Goal: Task Accomplishment & Management: Manage account settings

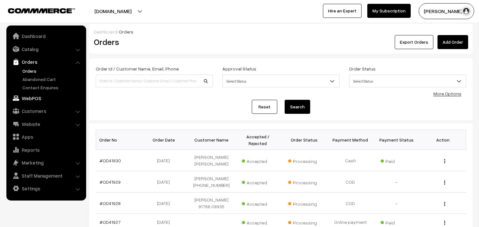
click at [29, 102] on link "WebPOS" at bounding box center [46, 98] width 76 height 11
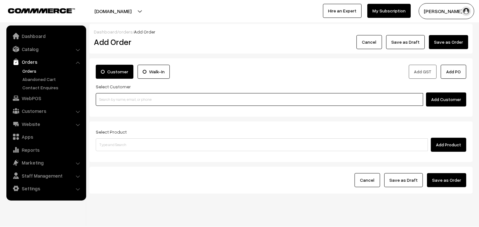
click at [121, 96] on input at bounding box center [260, 99] width 328 height 13
paste input "93983 84775"
click at [113, 97] on input "93983 84775" at bounding box center [260, 99] width 328 height 13
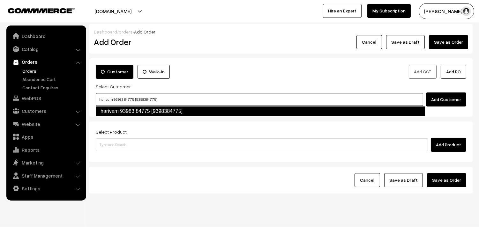
type input "harivam 93983 84775 [9398384775]"
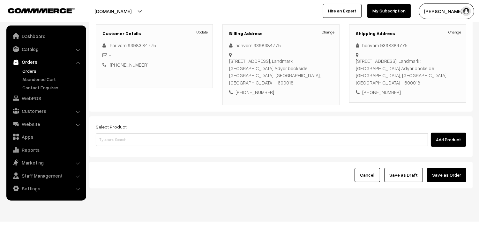
scroll to position [87, 0]
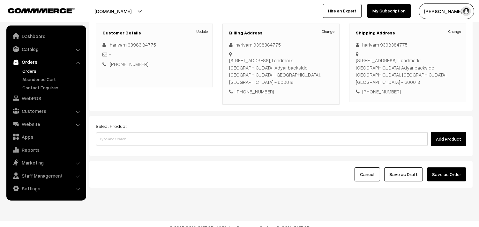
click at [186, 135] on input at bounding box center [262, 139] width 332 height 13
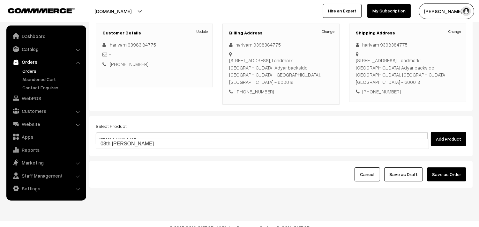
type input "08th [PERSON_NAME]"
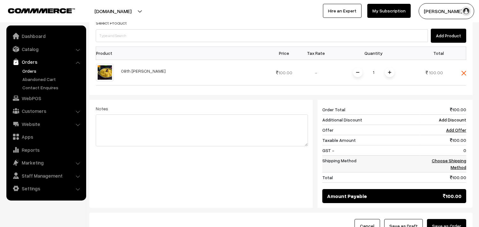
scroll to position [193, 0]
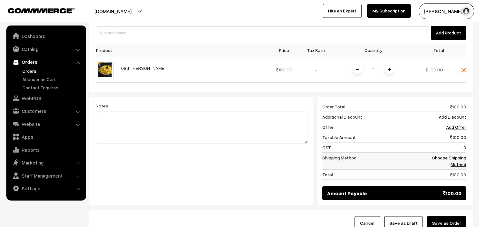
click at [455, 157] on link "Choose Shipping Method" at bounding box center [449, 161] width 34 height 12
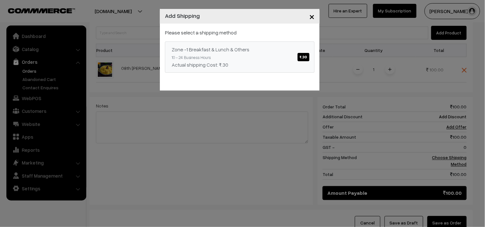
click at [288, 56] on link "Zone -1 Breakfast & Lunch & Others ₹.30 10 - 24 Business Hours Actual shipping …" at bounding box center [239, 57] width 149 height 31
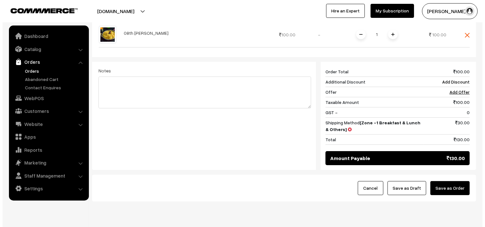
scroll to position [243, 0]
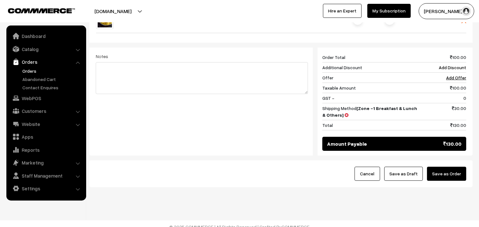
click at [456, 167] on button "Save as Order" at bounding box center [446, 174] width 39 height 14
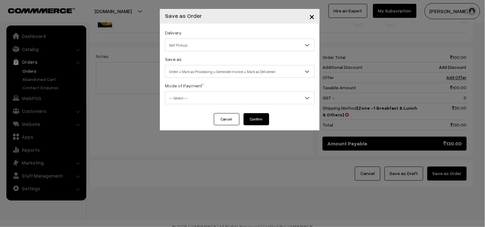
click at [224, 74] on span "Order + Mark as Processing + Generate Invoice + Mark as Delivered" at bounding box center [239, 71] width 149 height 11
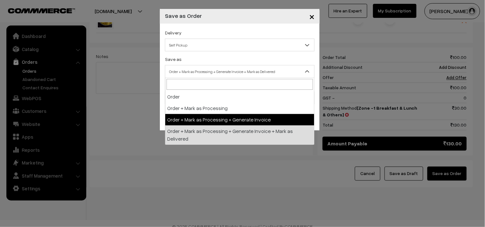
drag, startPoint x: 204, startPoint y: 118, endPoint x: 199, endPoint y: 94, distance: 24.8
select select "3"
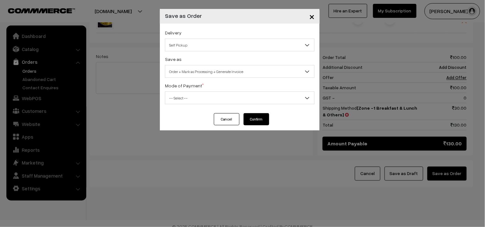
click at [199, 92] on span "-- Select --" at bounding box center [239, 98] width 149 height 13
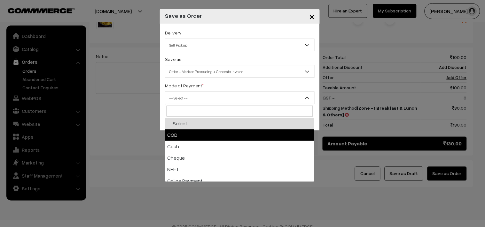
select select "1"
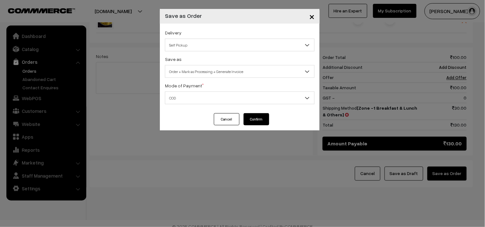
click at [261, 119] on button "Confirm" at bounding box center [256, 119] width 26 height 12
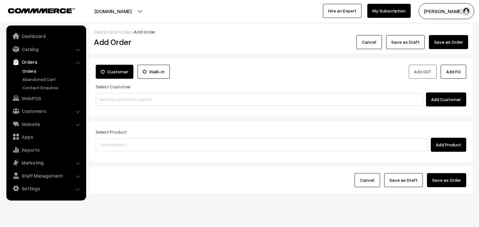
click at [25, 68] on link "Orders" at bounding box center [52, 71] width 63 height 7
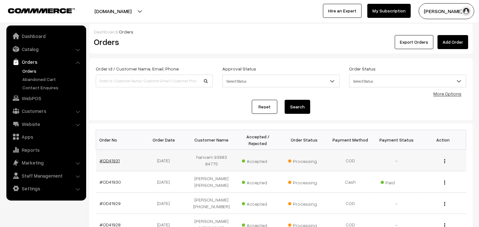
click at [103, 160] on link "#OD41931" at bounding box center [110, 160] width 20 height 5
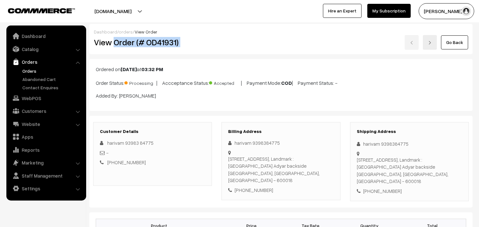
click at [232, 42] on div "View Order (# OD41931) Go Back" at bounding box center [281, 42] width 384 height 15
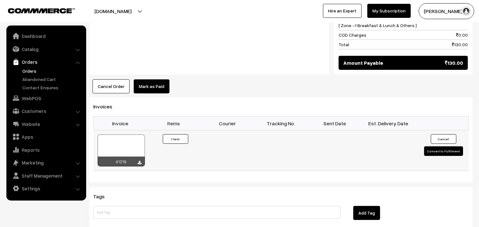
scroll to position [355, 0]
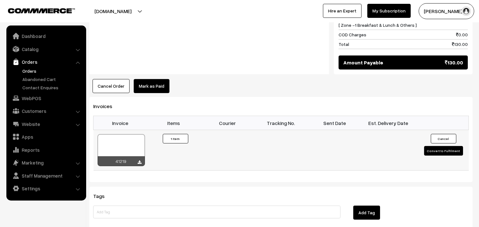
click at [119, 136] on div at bounding box center [121, 150] width 47 height 32
click at [40, 96] on link "WebPOS" at bounding box center [46, 98] width 76 height 11
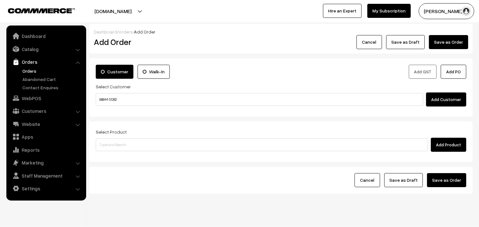
click at [113, 97] on input "98844 51282" at bounding box center [260, 99] width 328 height 13
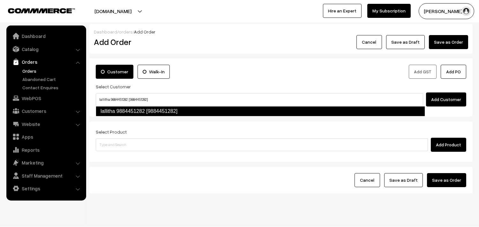
type input "lallitha 9884451282 [9884451282]"
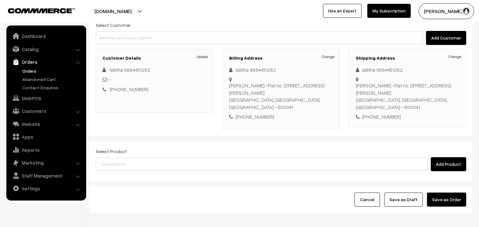
scroll to position [94, 0]
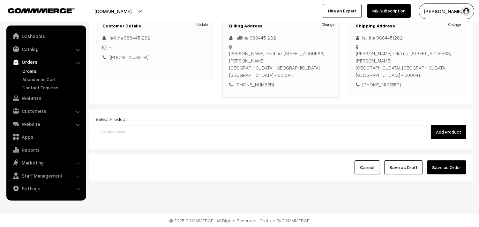
click at [146, 149] on div "Select Product Add Product" at bounding box center [281, 129] width 384 height 41
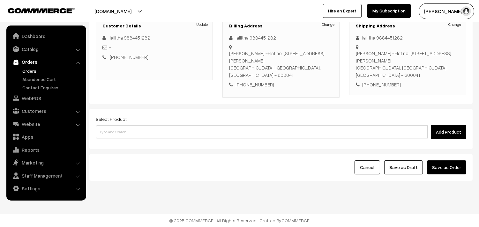
click at [148, 133] on input at bounding box center [262, 132] width 332 height 13
paste input "07th Without Rice..."
type input "07th Without Rice..."
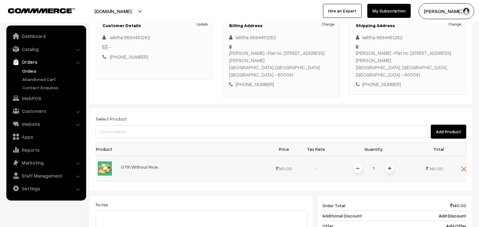
click at [382, 172] on div "1" at bounding box center [374, 168] width 48 height 11
click at [386, 169] on span at bounding box center [390, 169] width 10 height 10
click at [311, 125] on div "Add Product" at bounding box center [281, 132] width 371 height 14
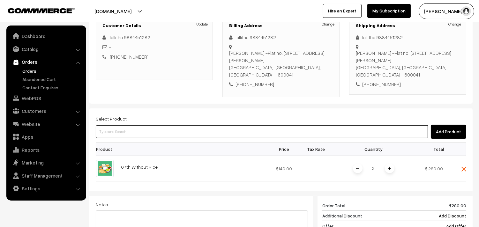
click at [242, 132] on input at bounding box center [262, 132] width 332 height 13
type input "08th [PERSON_NAME]"
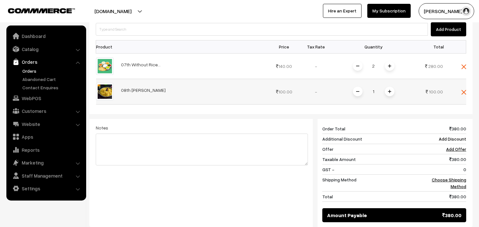
scroll to position [201, 0]
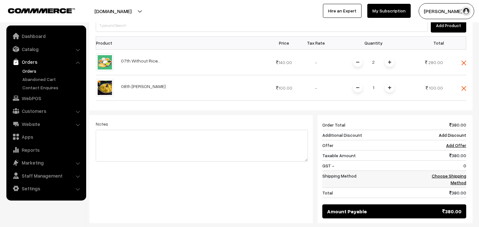
click at [455, 181] on link "Choose Shipping Method" at bounding box center [449, 179] width 34 height 12
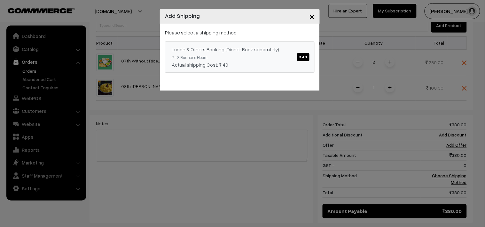
click at [285, 53] on div "Lunch & Others Booking (Dinner Book separately) ₹.40" at bounding box center [240, 50] width 136 height 8
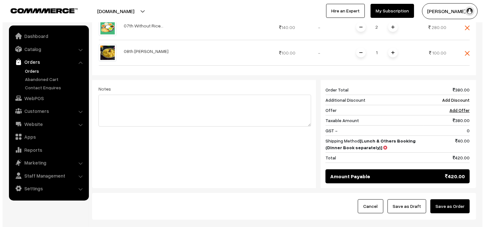
scroll to position [272, 0]
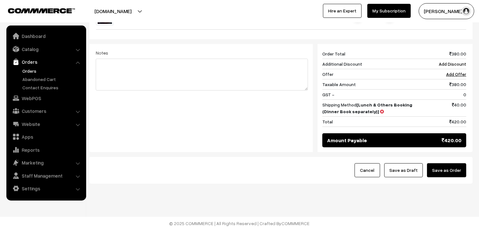
click at [453, 174] on button "Save as Order" at bounding box center [446, 171] width 39 height 14
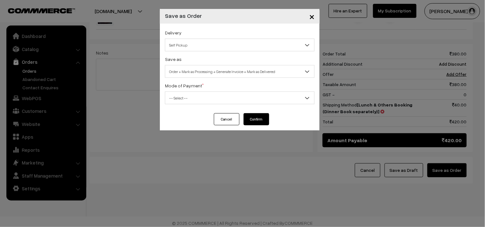
click at [202, 77] on span "Order + Mark as Processing + Generate Invoice + Mark as Delivered" at bounding box center [239, 71] width 149 height 11
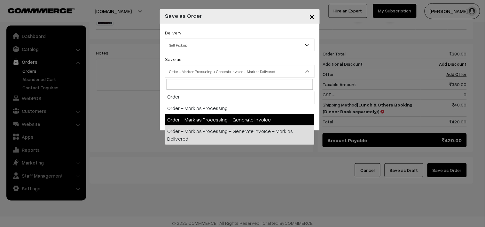
select select "3"
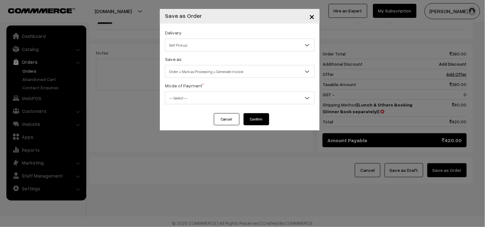
click at [199, 101] on span "-- Select --" at bounding box center [239, 98] width 149 height 11
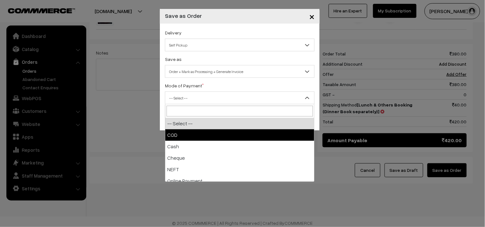
drag, startPoint x: 187, startPoint y: 136, endPoint x: 183, endPoint y: 129, distance: 7.9
select select "1"
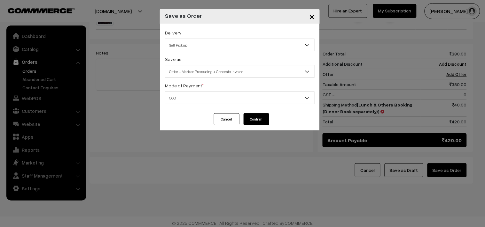
click at [259, 118] on button "Confirm" at bounding box center [256, 119] width 26 height 12
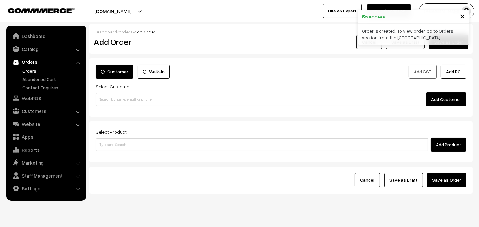
click at [28, 66] on link "Orders" at bounding box center [46, 61] width 76 height 11
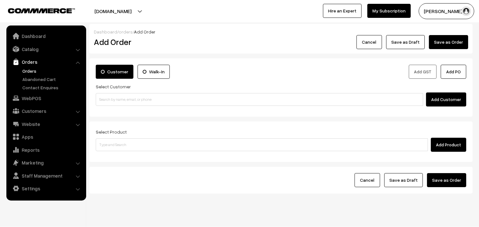
click at [28, 69] on link "Orders" at bounding box center [52, 71] width 63 height 7
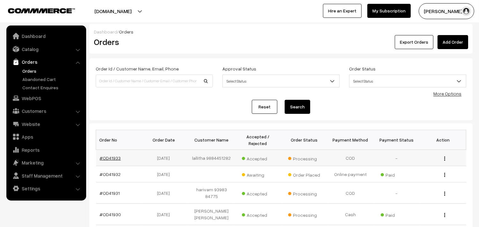
click at [113, 158] on link "#OD41933" at bounding box center [110, 158] width 21 height 5
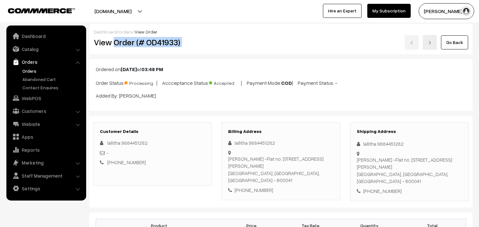
click at [245, 42] on div "View Order (# OD41933) Go Back" at bounding box center [281, 42] width 384 height 15
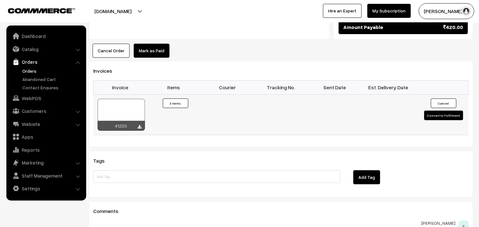
scroll to position [390, 0]
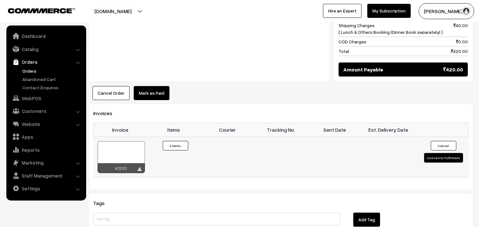
click at [129, 154] on div at bounding box center [121, 157] width 47 height 32
click at [36, 99] on link "WebPOS" at bounding box center [46, 98] width 76 height 11
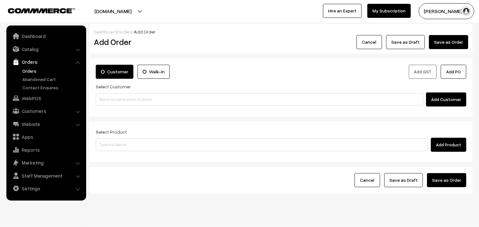
click at [121, 100] on input at bounding box center [260, 99] width 328 height 13
click at [118, 100] on input "98487 29581" at bounding box center [260, 99] width 328 height 13
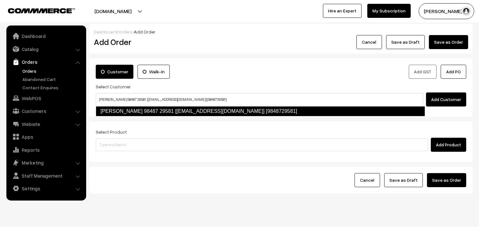
type input "vijayasarathy 98487 29581 [Annam25@gmail.com] [9848729581]"
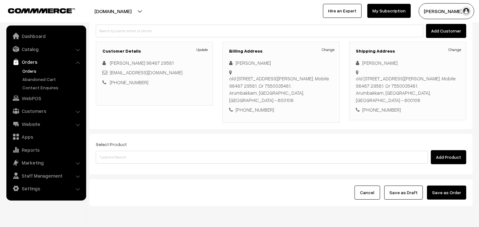
scroll to position [71, 0]
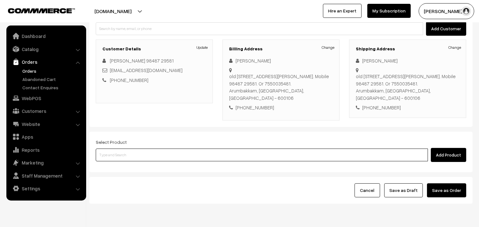
click at [147, 151] on input at bounding box center [262, 155] width 332 height 13
type input "t"
type input "pongal"
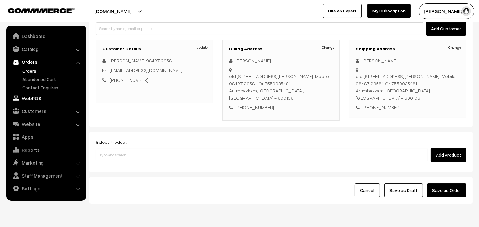
click at [37, 100] on link "WebPOS" at bounding box center [46, 98] width 76 height 11
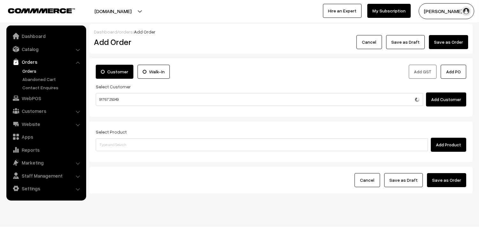
click at [113, 96] on input "91767 25049" at bounding box center [260, 99] width 328 height 13
type input "9176725049"
click at [34, 110] on link "Customers" at bounding box center [46, 110] width 76 height 11
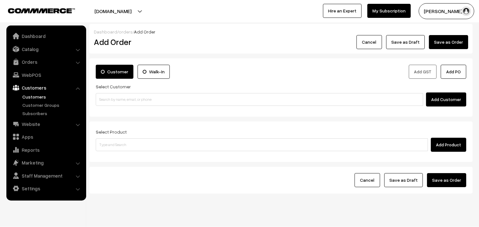
click at [40, 94] on link "Customers" at bounding box center [52, 97] width 63 height 7
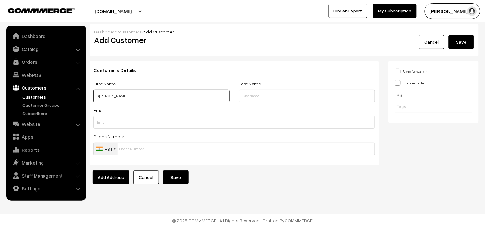
paste input "91767 25049"
type input "S Ram Mohan 91767 25049"
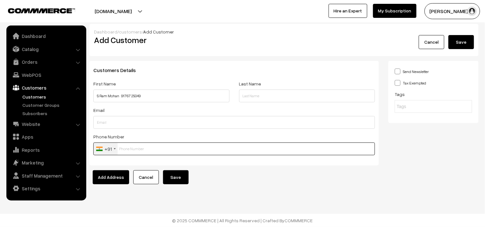
click at [134, 150] on input "text" at bounding box center [233, 149] width 281 height 13
paste input "91767 250"
click at [131, 148] on input "91767 250" at bounding box center [233, 149] width 281 height 13
type input "9176725049"
click at [163, 178] on button "Save" at bounding box center [176, 178] width 26 height 14
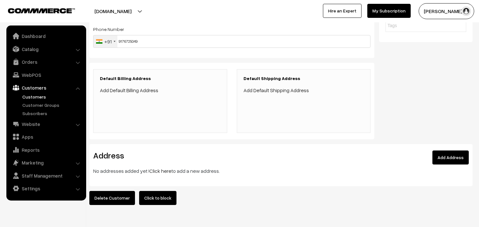
scroll to position [106, 0]
click at [158, 169] on link "Click here" at bounding box center [160, 170] width 22 height 6
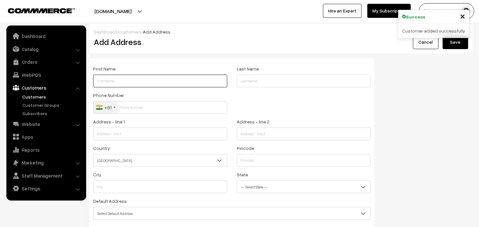
paste input "91767 25049"
type input "91767 25049"
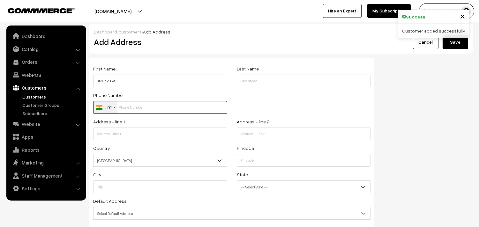
click at [143, 111] on input "text" at bounding box center [160, 107] width 134 height 13
paste input "91767 250"
click at [130, 104] on input "91767 250" at bounding box center [160, 107] width 134 height 13
type input "9176725049"
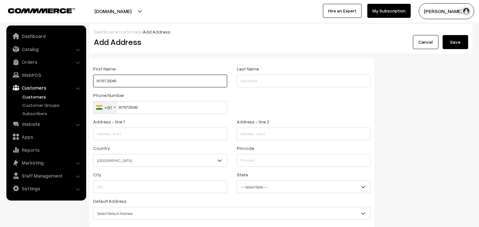
click at [96, 81] on input "91767 25049" at bounding box center [160, 81] width 134 height 13
paste input "S Ram Mohan"
type input "S Ram Mohan 91767 25049"
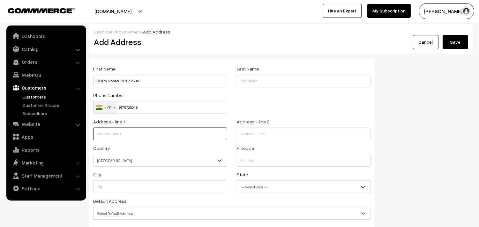
click at [138, 136] on input "text" at bounding box center [160, 134] width 134 height 13
paste input "No 8, Sannadhi Street Ground Floor Thiruvateeswarar pet Triplicane Chennai 5"
drag, startPoint x: 155, startPoint y: 133, endPoint x: 227, endPoint y: 134, distance: 72.5
click at [228, 135] on div "Address - line 1 No 8, Sannadhi Street Ground Floor Thiruvateeswarar pet Tripli…" at bounding box center [160, 131] width 144 height 27
type input "No 8, Sannadhi Street Ground Floor"
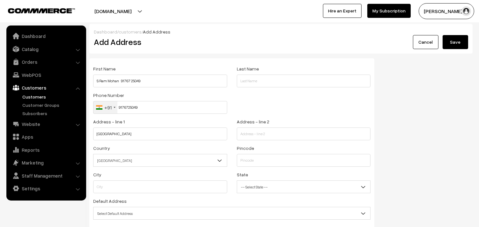
click at [244, 127] on div "Address - line 2" at bounding box center [304, 129] width 134 height 23
click at [251, 135] on input "text" at bounding box center [304, 134] width 134 height 13
paste input "Thiruvateeswarar pet Triplicane Chennai 5"
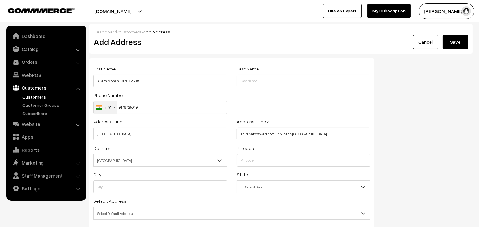
type input "Thiruvateeswarar pet Triplicane Chennai 5"
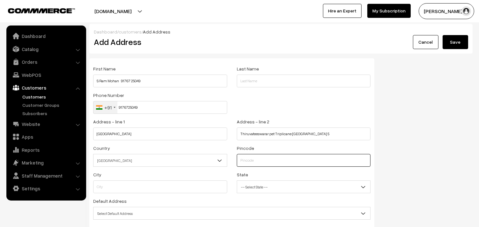
click at [256, 162] on input "text" at bounding box center [304, 160] width 134 height 13
type input "600005"
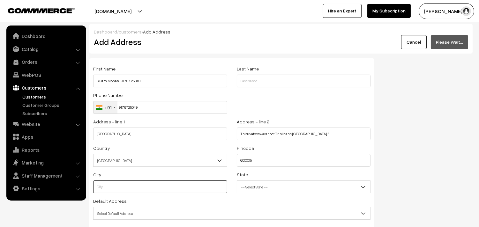
type input "Chennai"
select select "Tamil Nadu"
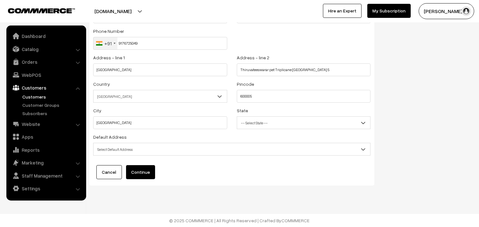
click at [125, 147] on span "Select Default Address" at bounding box center [232, 149] width 277 height 11
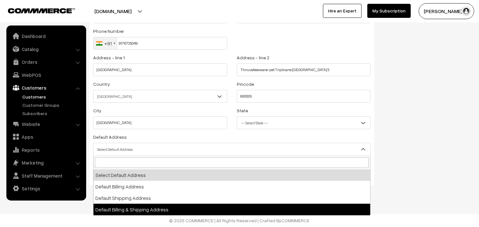
select select "3"
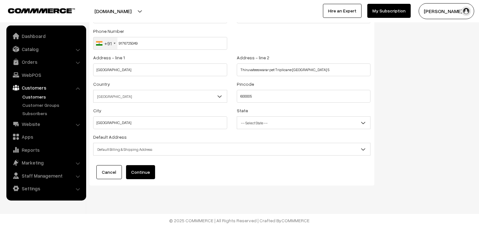
click at [145, 174] on button "Continue" at bounding box center [140, 172] width 29 height 14
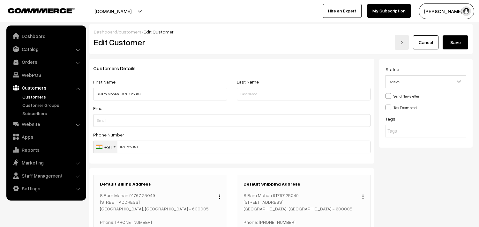
click at [460, 42] on button "Save" at bounding box center [456, 42] width 26 height 14
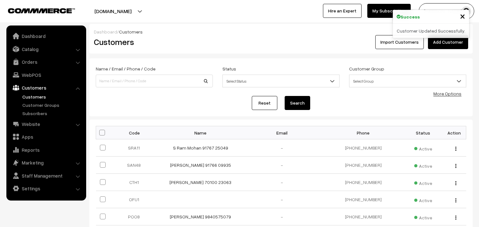
click at [23, 73] on link "WebPOS" at bounding box center [46, 74] width 76 height 11
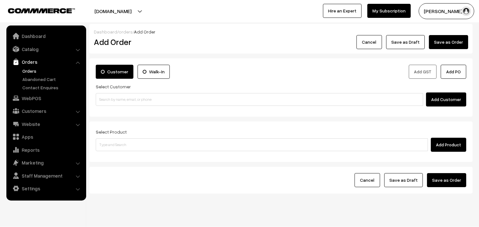
click at [140, 93] on div "Add Customer" at bounding box center [281, 100] width 371 height 14
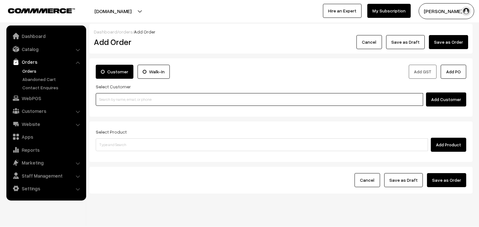
paste input "91767 25049"
click at [135, 101] on input "91767 25049" at bounding box center [260, 99] width 328 height 13
click at [114, 111] on link "S Ram Mohan 91767 25049 [9176725049]" at bounding box center [260, 112] width 329 height 10
type input "91767 25049"
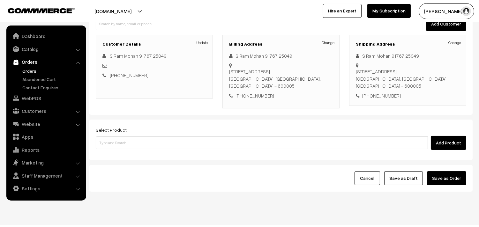
scroll to position [87, 0]
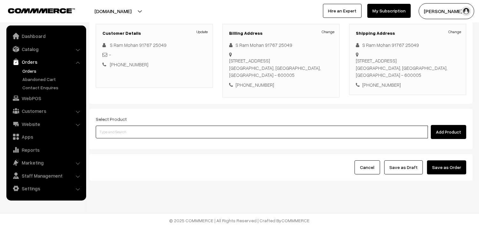
click at [180, 136] on input at bounding box center [262, 132] width 332 height 13
type input "Bf - [PERSON_NAME][DATE]"
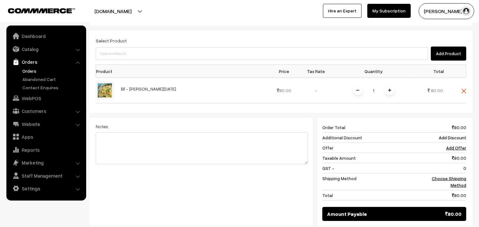
click at [385, 87] on span at bounding box center [390, 91] width 10 height 10
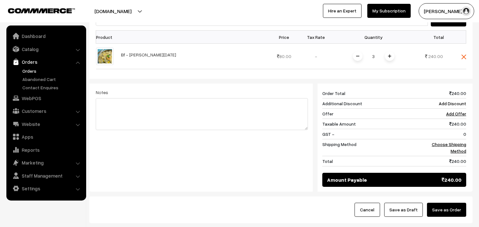
scroll to position [201, 0]
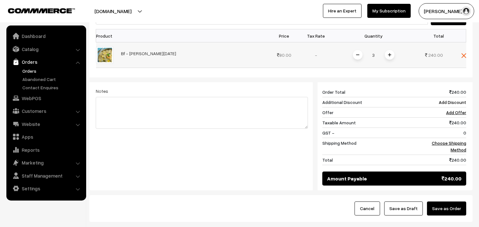
click at [360, 50] on div "3" at bounding box center [374, 55] width 48 height 11
click at [356, 55] on img at bounding box center [357, 54] width 3 height 3
click at [463, 150] on link "Choose Shipping Method" at bounding box center [449, 147] width 34 height 12
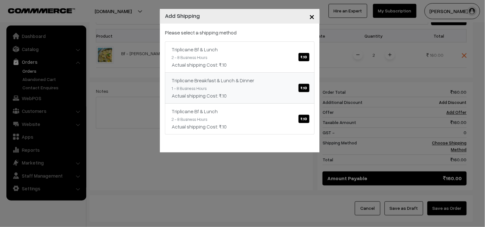
click at [232, 71] on link "Triplicane Bf & Lunch ₹.10 2 - 8 Business Hours Actual shipping Cost: ₹.10" at bounding box center [239, 57] width 149 height 31
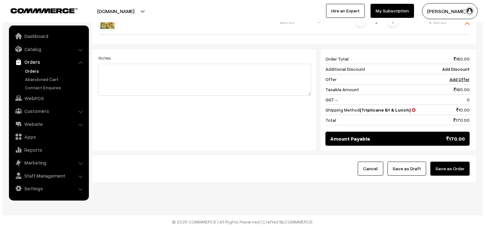
scroll to position [236, 0]
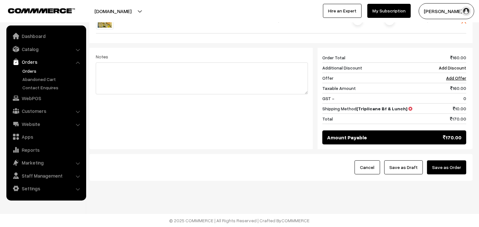
click at [457, 176] on div "Cancel Save as Draft Save as Order" at bounding box center [281, 167] width 384 height 27
click at [455, 169] on button "Save as Order" at bounding box center [446, 168] width 39 height 14
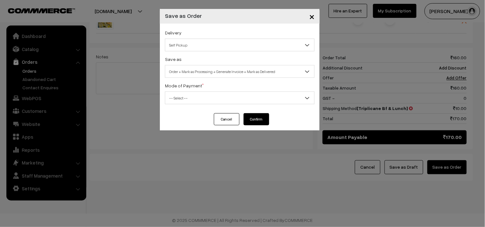
click at [225, 74] on span "Order + Mark as Processing + Generate Invoice + Mark as Delivered" at bounding box center [239, 71] width 149 height 11
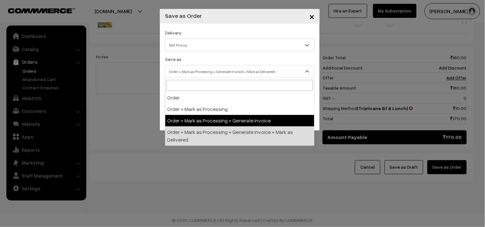
select select "3"
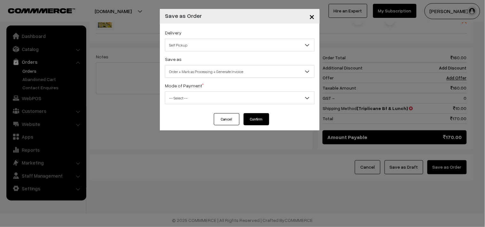
click at [189, 98] on span "-- Select --" at bounding box center [239, 98] width 149 height 11
click at [184, 94] on span "-- Select --" at bounding box center [239, 98] width 149 height 11
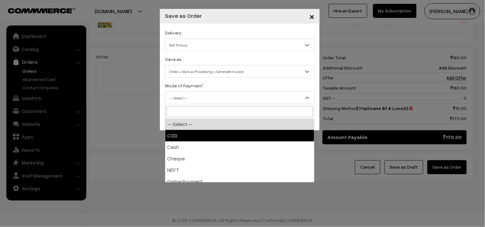
select select "1"
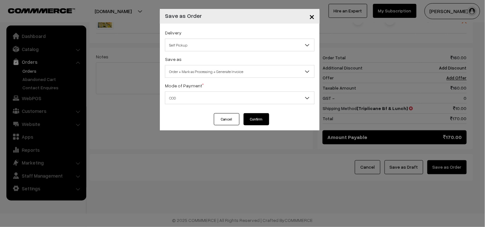
click at [259, 118] on button "Confirm" at bounding box center [256, 119] width 26 height 12
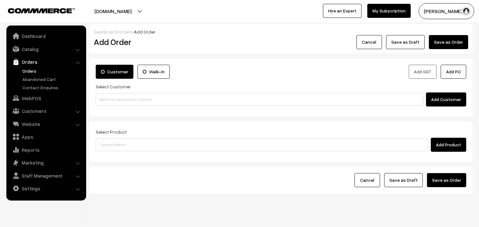
click at [34, 71] on link "Orders" at bounding box center [52, 71] width 63 height 7
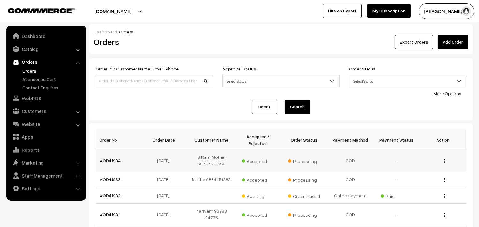
click at [113, 160] on link "#OD41934" at bounding box center [110, 160] width 21 height 5
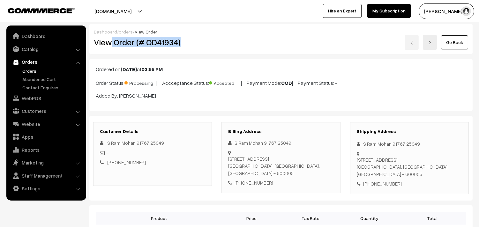
drag, startPoint x: 112, startPoint y: 40, endPoint x: 212, endPoint y: 45, distance: 100.1
click at [212, 45] on h2 "View Order (# OD41934)" at bounding box center [153, 42] width 118 height 10
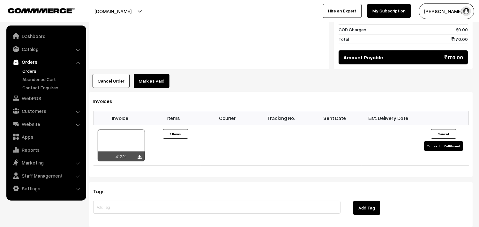
scroll to position [355, 0]
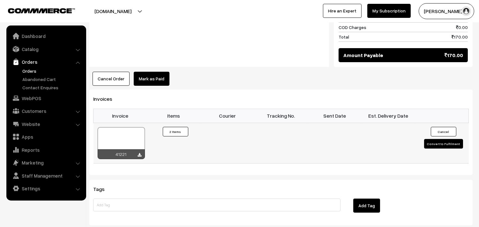
click at [121, 136] on div at bounding box center [121, 143] width 47 height 32
click at [30, 63] on link "Orders" at bounding box center [46, 61] width 76 height 11
click at [36, 72] on link "Orders" at bounding box center [52, 71] width 63 height 7
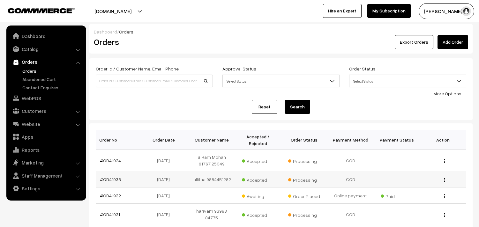
scroll to position [71, 0]
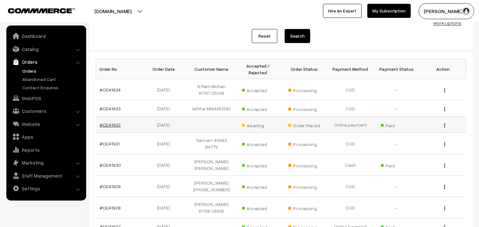
click at [110, 122] on link "#OD41932" at bounding box center [110, 124] width 21 height 5
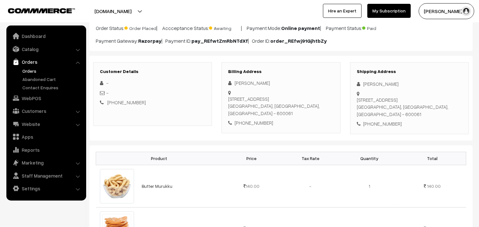
scroll to position [35, 0]
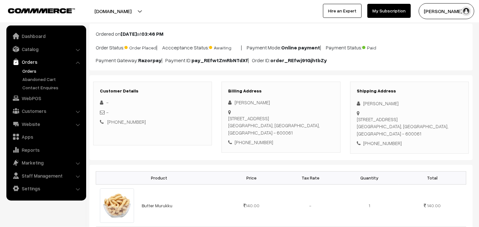
click at [258, 142] on div "[PHONE_NUMBER]" at bounding box center [280, 142] width 105 height 7
copy div "9940088150"
